Goal: Transaction & Acquisition: Subscribe to service/newsletter

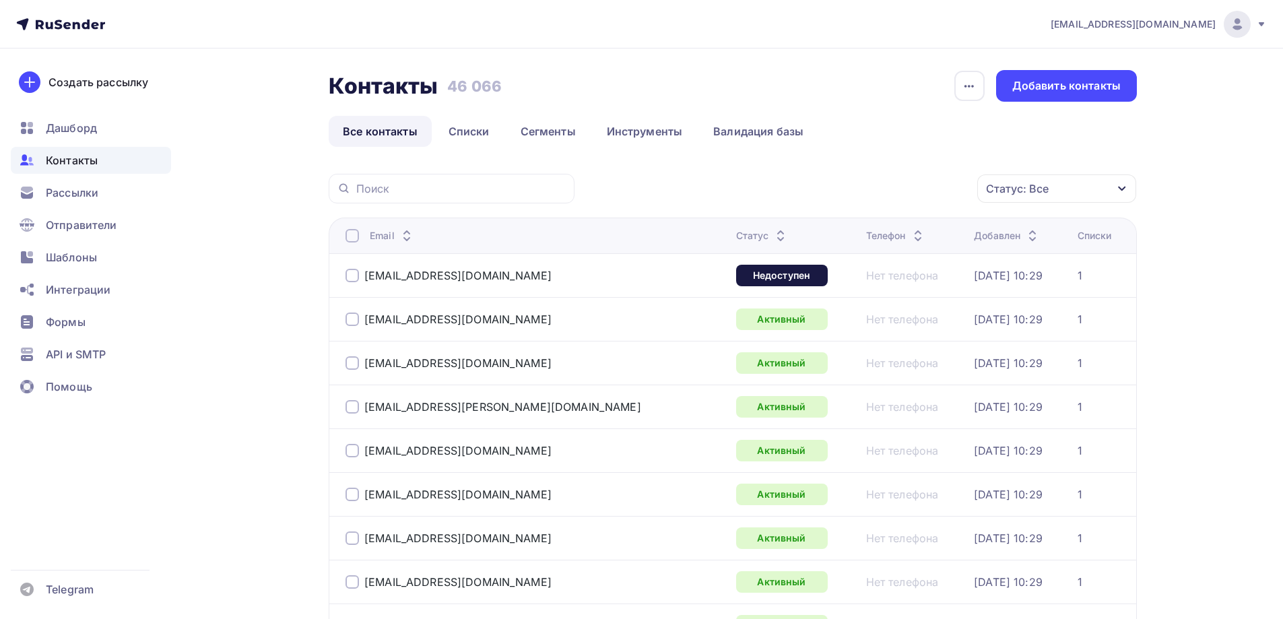
click at [1168, 20] on span "[EMAIL_ADDRESS][DOMAIN_NAME]" at bounding box center [1133, 24] width 165 height 13
click at [71, 27] on icon at bounding box center [60, 24] width 89 height 16
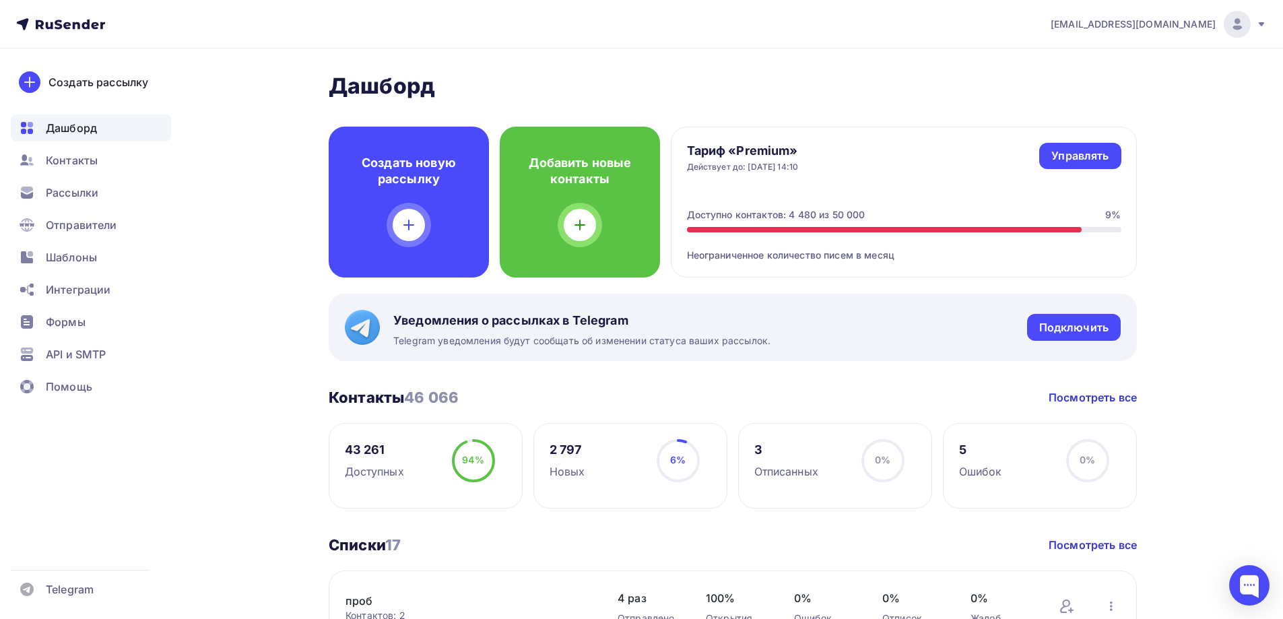
click at [1169, 23] on span "[EMAIL_ADDRESS][DOMAIN_NAME]" at bounding box center [1133, 24] width 165 height 13
click at [1103, 167] on link "Управлять" at bounding box center [1079, 156] width 81 height 26
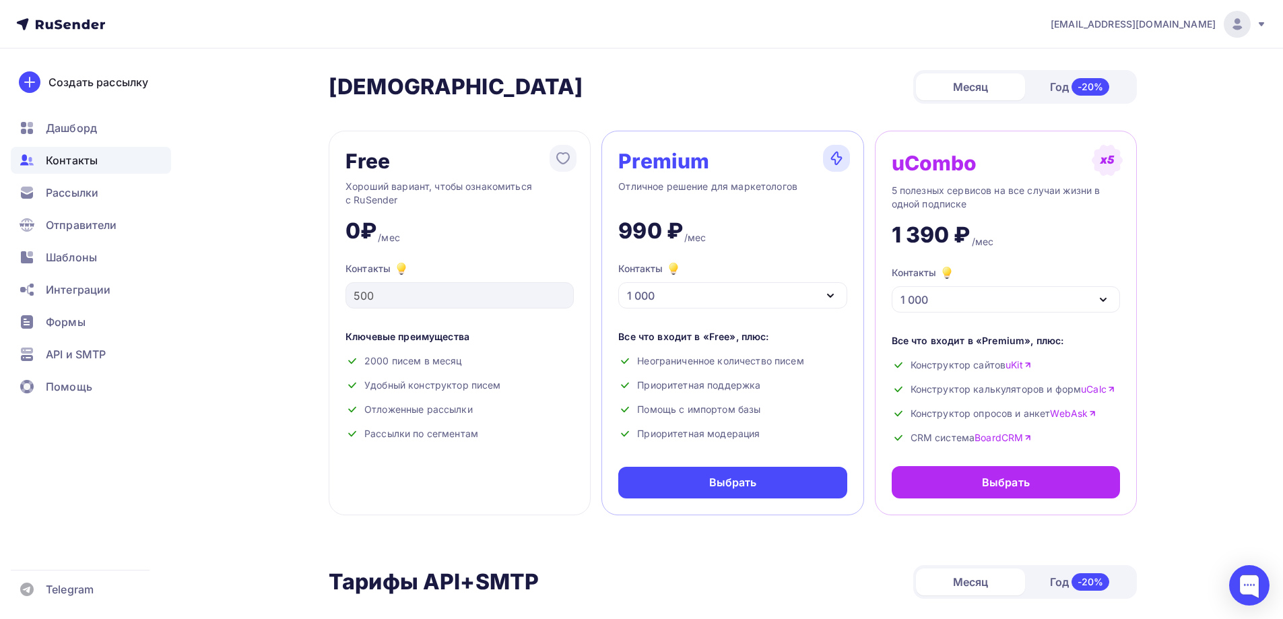
click at [81, 165] on span "Контакты" at bounding box center [72, 160] width 52 height 16
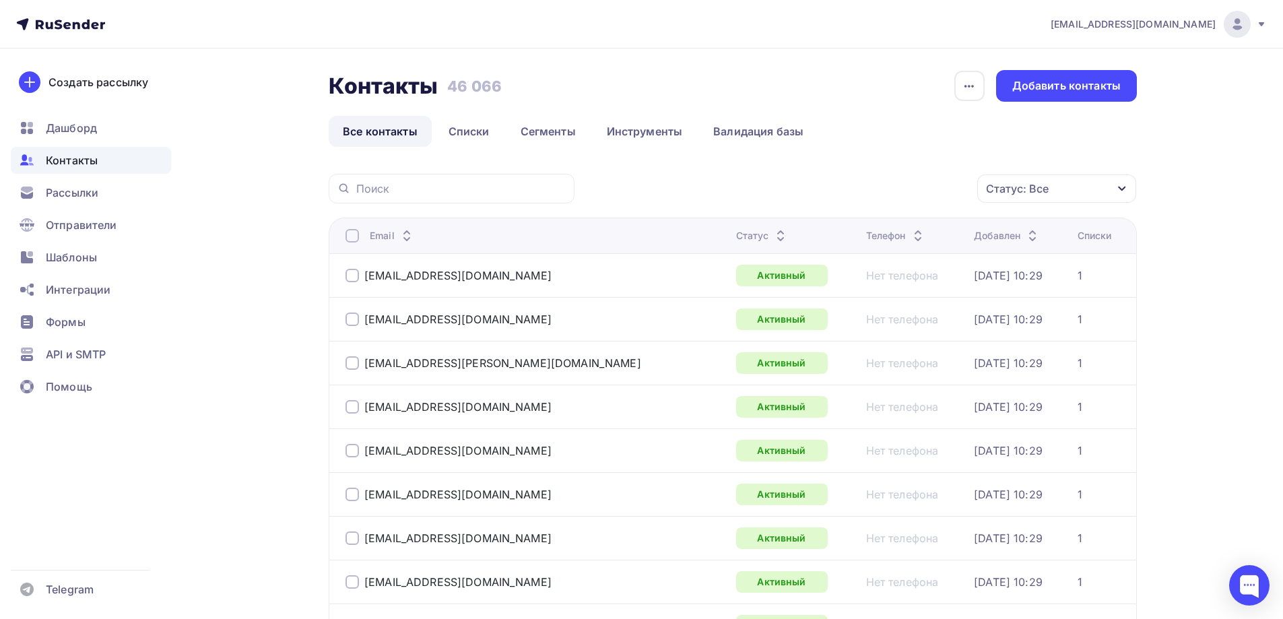
click at [70, 20] on icon at bounding box center [60, 24] width 89 height 16
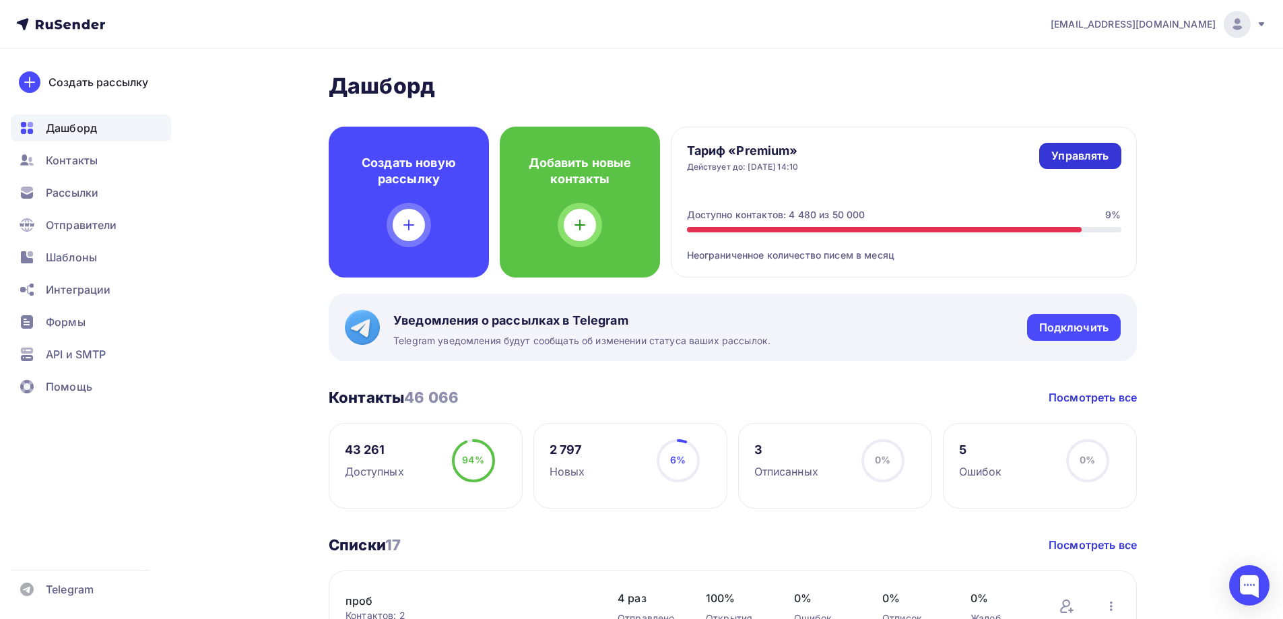
click at [1092, 162] on div "Управлять" at bounding box center [1079, 155] width 57 height 15
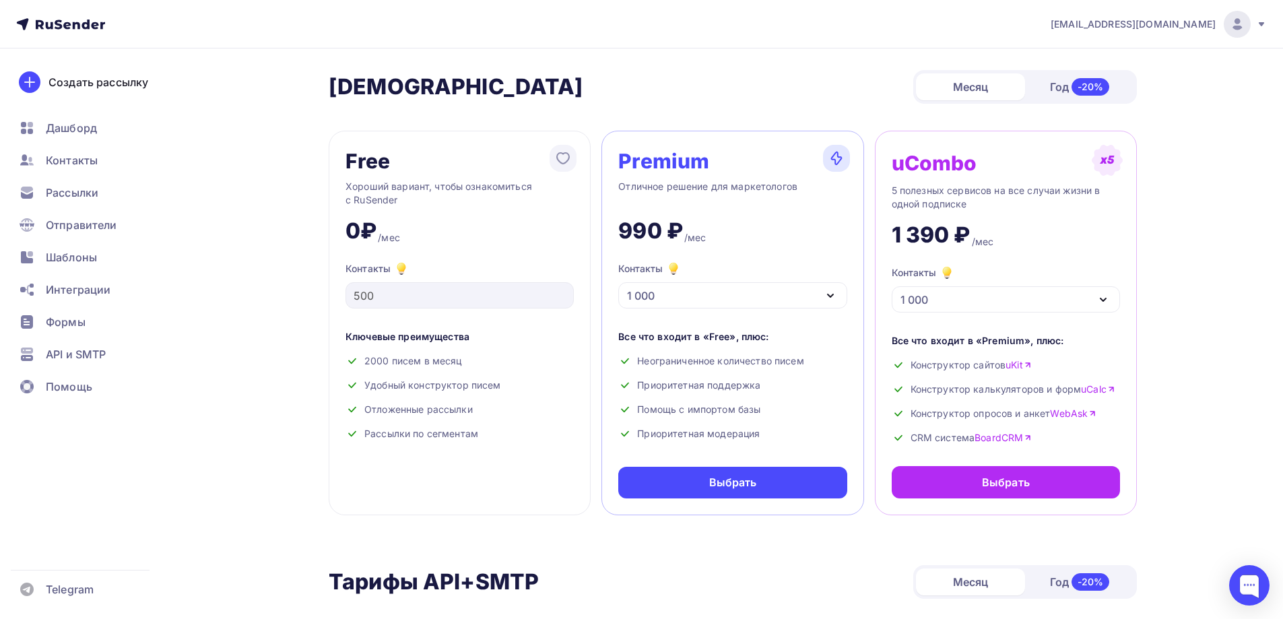
click at [800, 297] on div "1 000" at bounding box center [732, 295] width 228 height 26
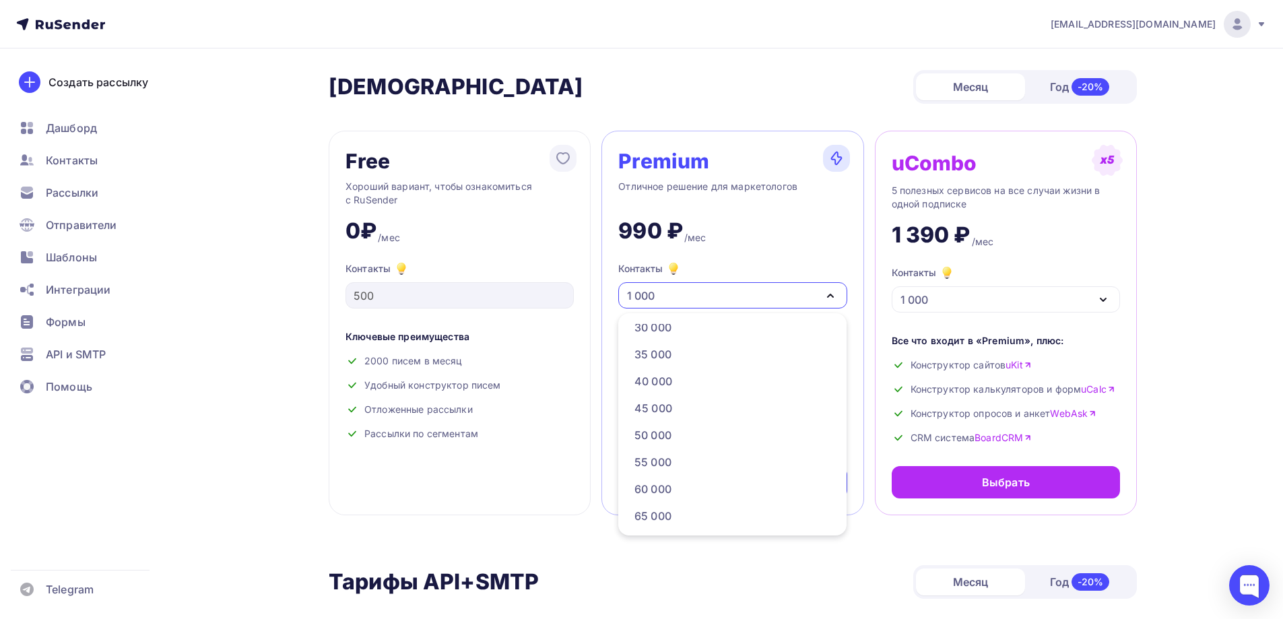
scroll to position [337, 0]
click at [725, 399] on div "50 000" at bounding box center [731, 405] width 195 height 16
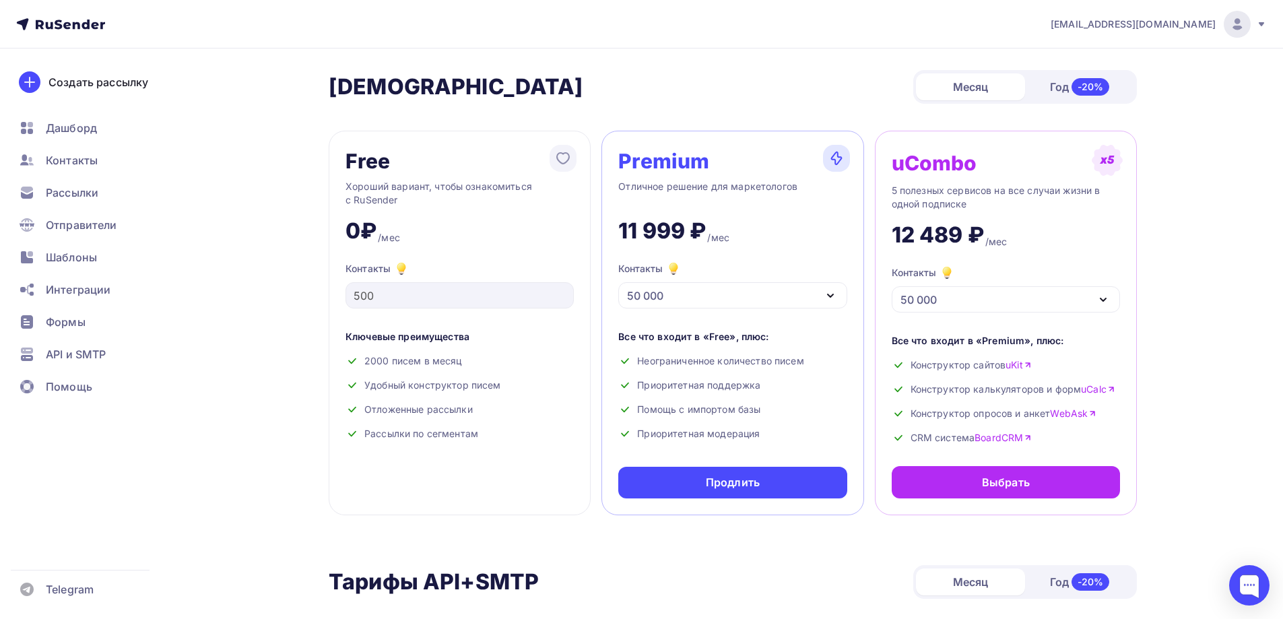
scroll to position [67, 0]
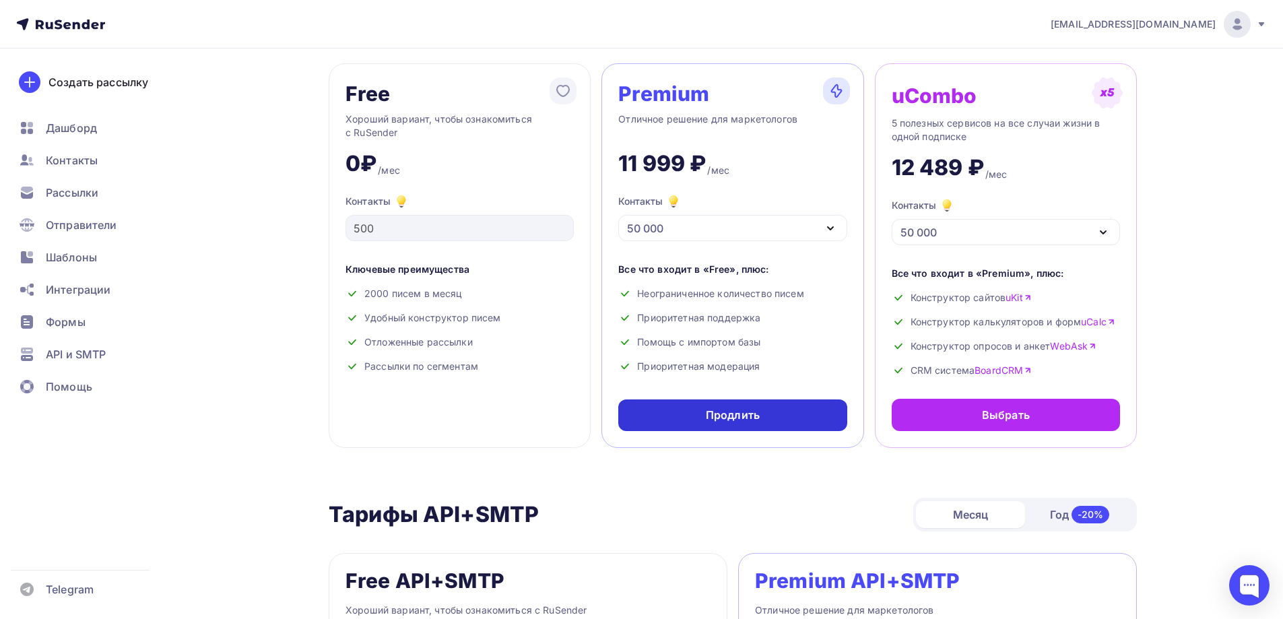
click at [725, 411] on div "Продлить" at bounding box center [733, 414] width 54 height 15
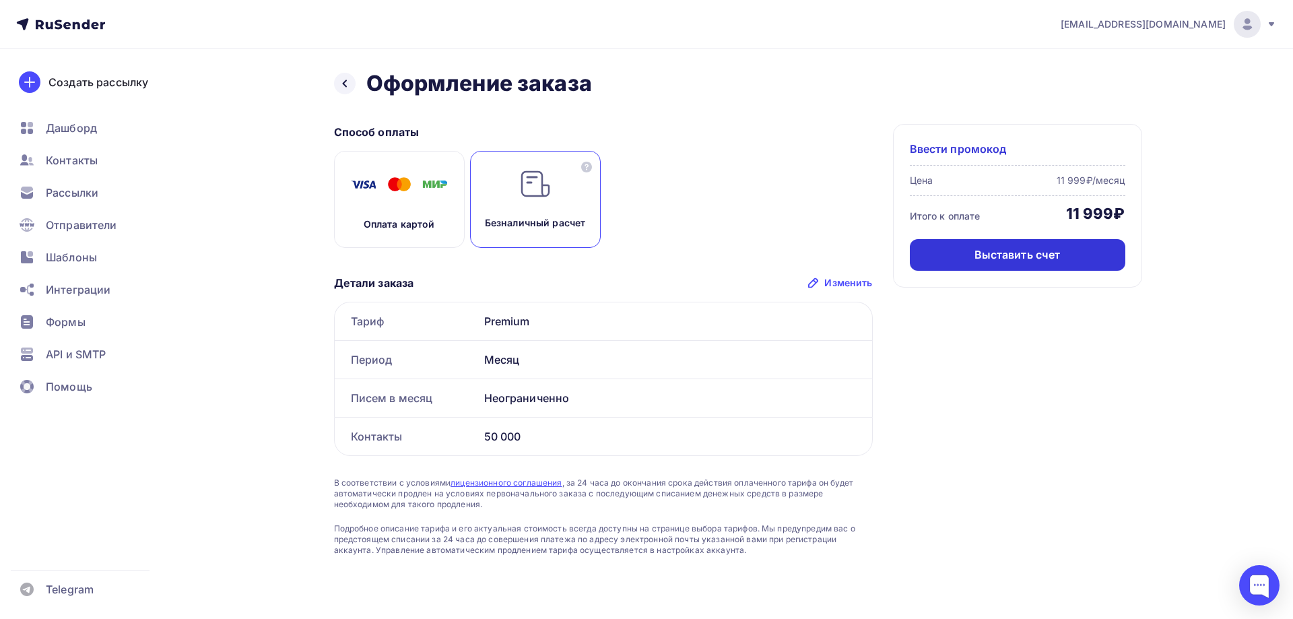
click at [967, 262] on div "Выставить счет" at bounding box center [1018, 255] width 216 height 32
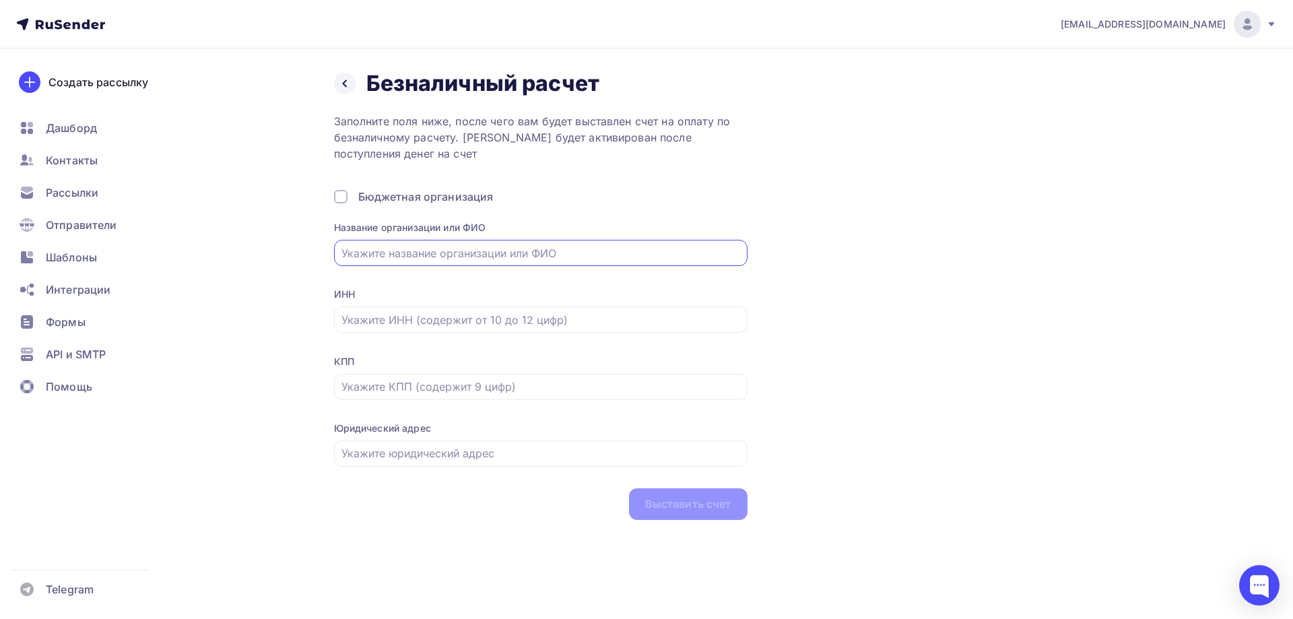
click at [405, 256] on input "text" at bounding box center [540, 253] width 398 height 16
click at [405, 251] on input "text" at bounding box center [540, 253] width 398 height 16
click at [408, 249] on input "text" at bounding box center [540, 253] width 398 height 16
click at [415, 322] on input "text" at bounding box center [540, 320] width 398 height 16
click at [428, 241] on div at bounding box center [541, 253] width 414 height 26
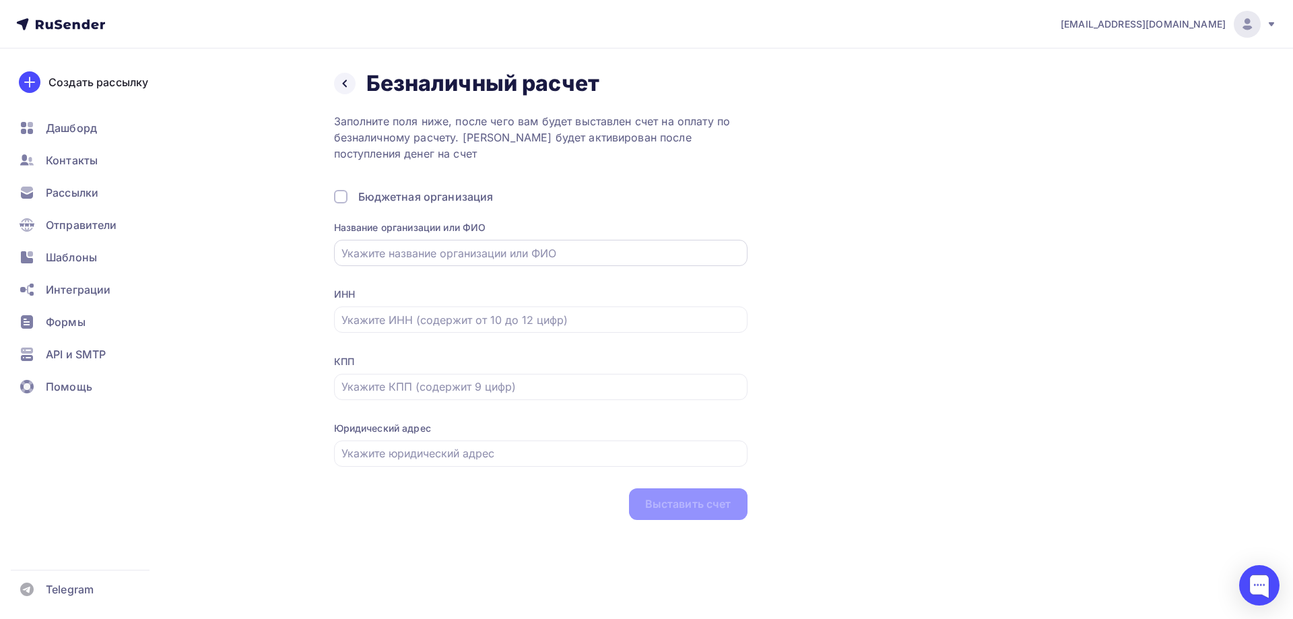
click at [428, 241] on div at bounding box center [541, 253] width 414 height 26
click at [447, 249] on input "text" at bounding box center [540, 253] width 398 height 16
click at [335, 86] on div at bounding box center [345, 84] width 22 height 22
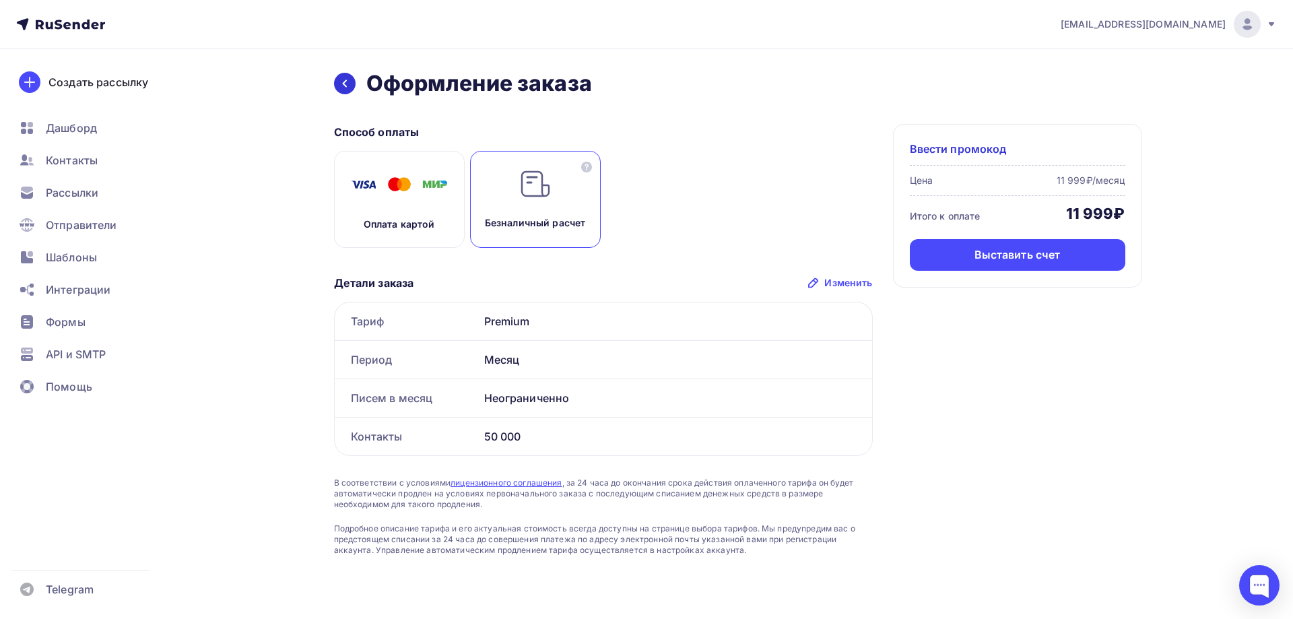
click at [344, 79] on icon at bounding box center [344, 83] width 11 height 11
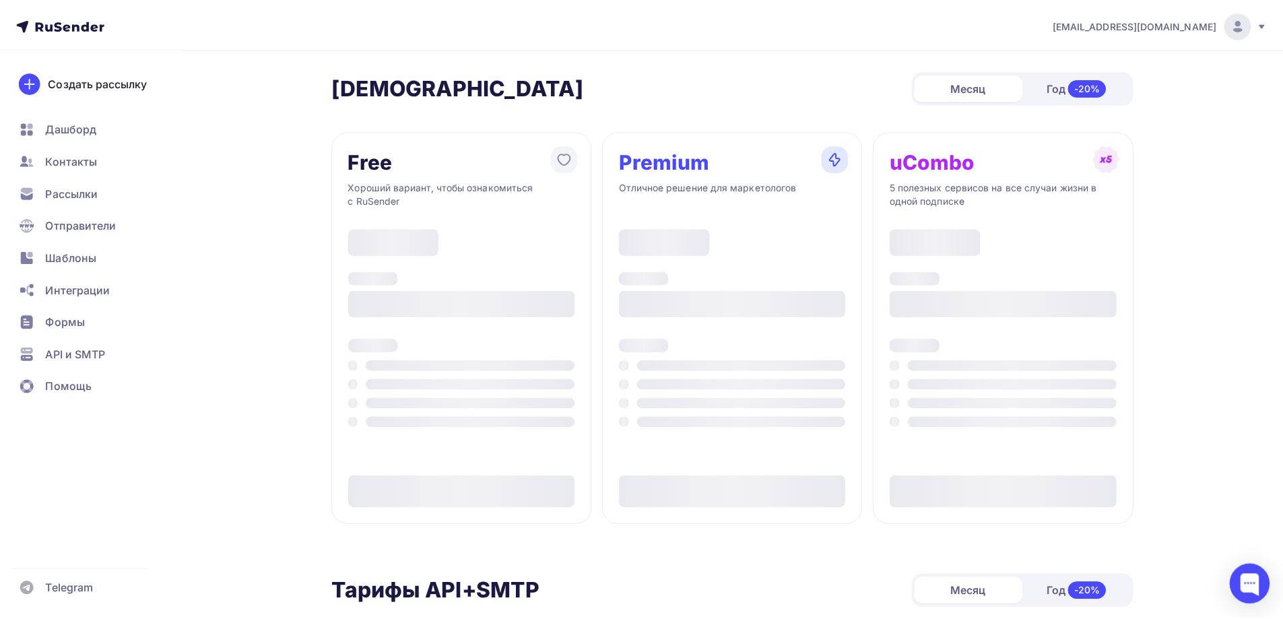
scroll to position [67, 0]
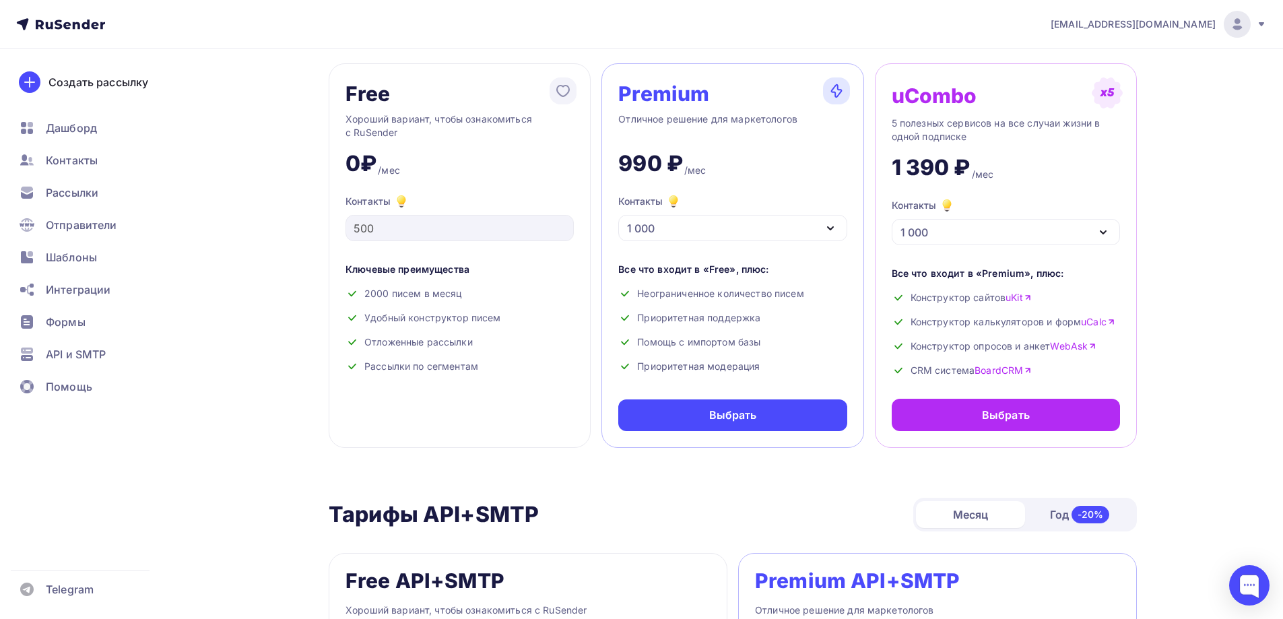
click at [77, 27] on icon at bounding box center [60, 24] width 89 height 16
